Goal: Check status: Check status

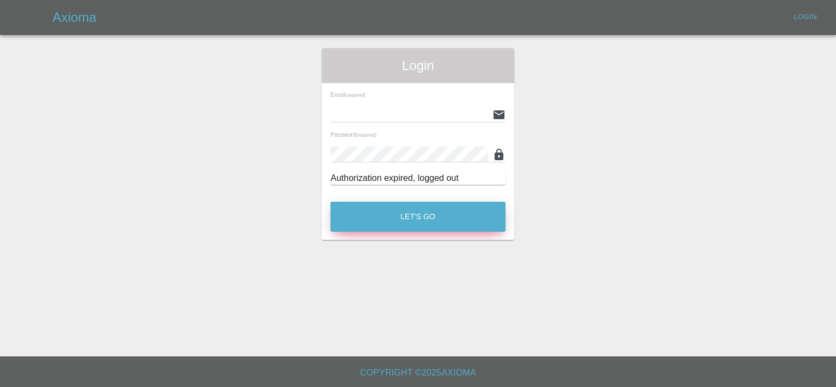
type input "[PERSON_NAME][EMAIL_ADDRESS][PERSON_NAME][DOMAIN_NAME]"
click at [387, 208] on button "Let's Go" at bounding box center [417, 217] width 175 height 30
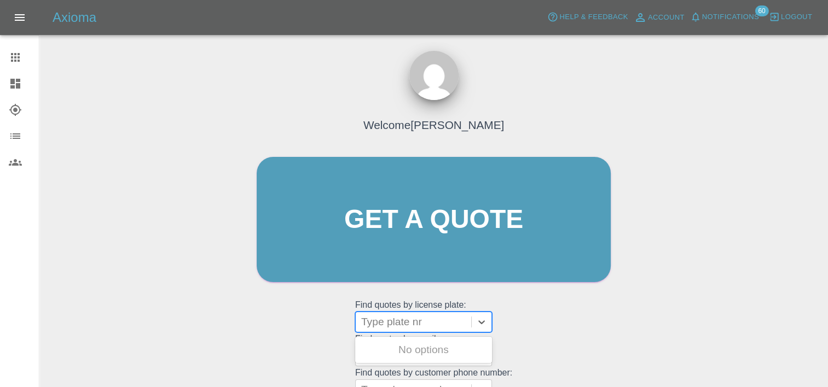
click at [408, 323] on div at bounding box center [413, 322] width 104 height 15
paste input "DY75UPH"
type input "DY75UPH"
click at [416, 351] on div "DY75UPH, Registered" at bounding box center [423, 350] width 137 height 22
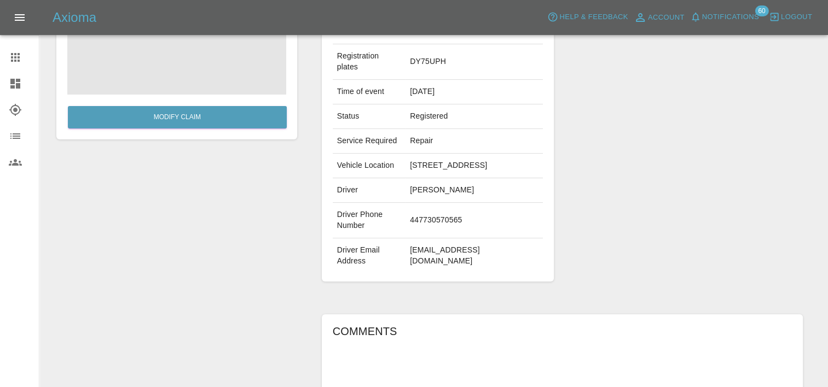
scroll to position [223, 0]
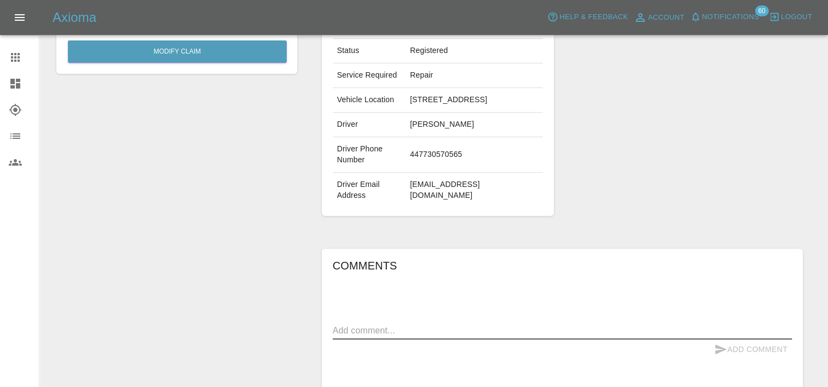
click at [407, 337] on textarea at bounding box center [562, 330] width 459 height 13
type textarea "damage to roof"
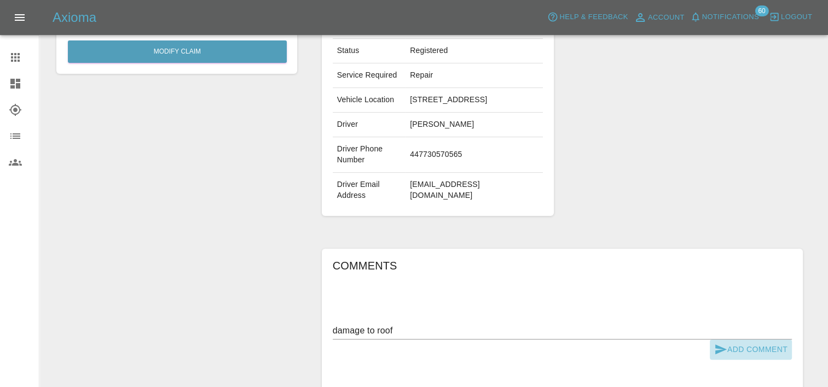
click at [770, 360] on button "Add Comment" at bounding box center [750, 350] width 82 height 20
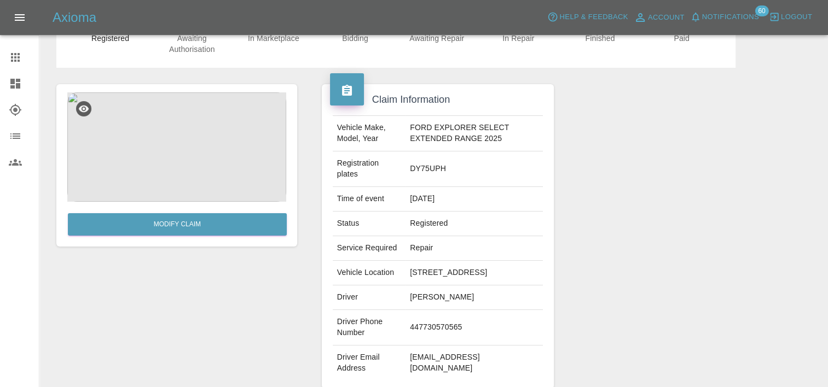
scroll to position [0, 0]
